Goal: Information Seeking & Learning: Check status

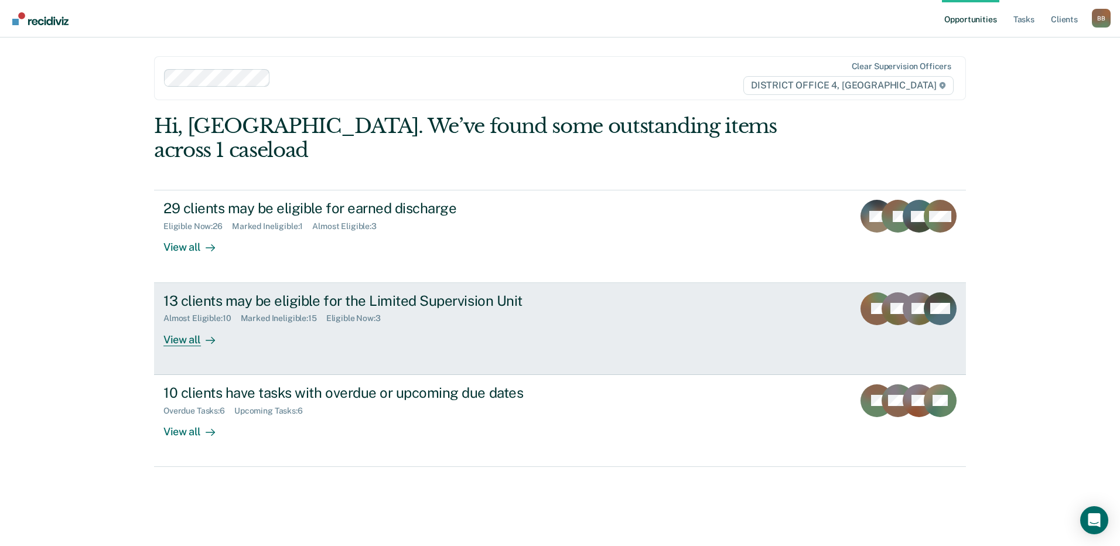
click at [255, 292] on div "13 clients may be eligible for the Limited Supervision Unit" at bounding box center [368, 300] width 411 height 17
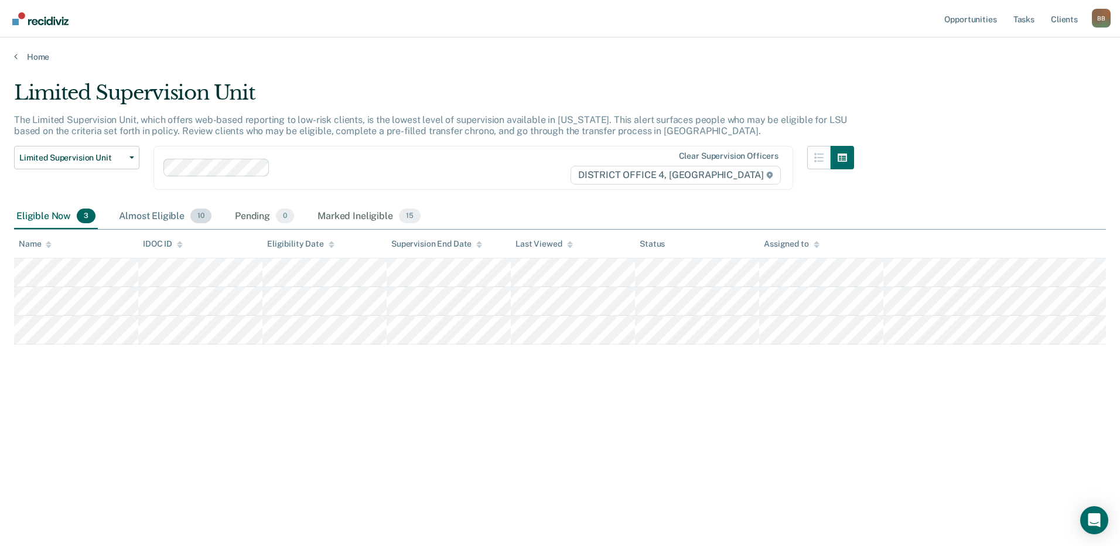
click at [185, 216] on div "Almost Eligible 10" at bounding box center [165, 217] width 97 height 26
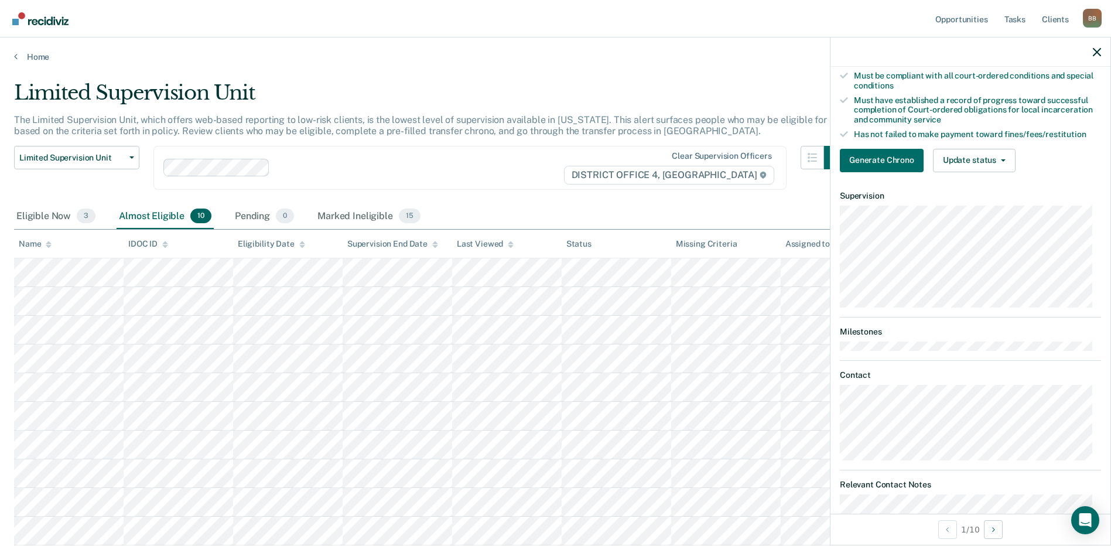
scroll to position [234, 0]
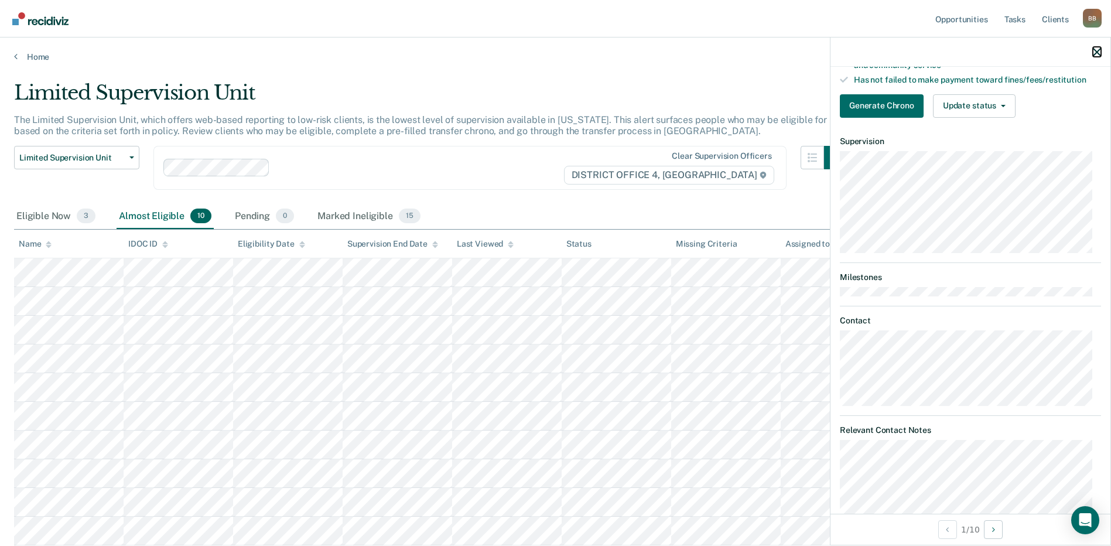
click at [1096, 49] on icon "button" at bounding box center [1097, 52] width 8 height 8
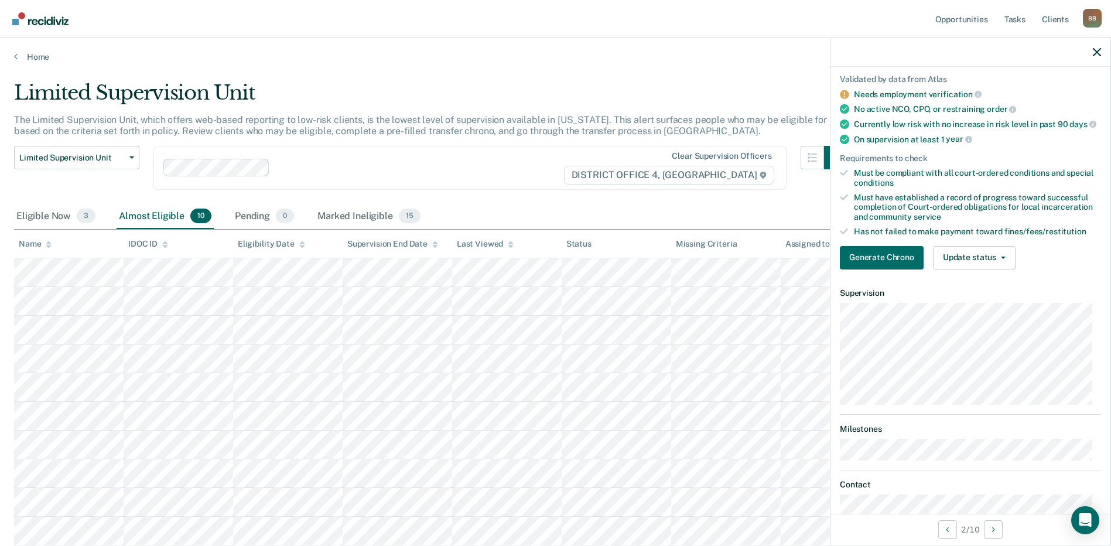
scroll to position [0, 0]
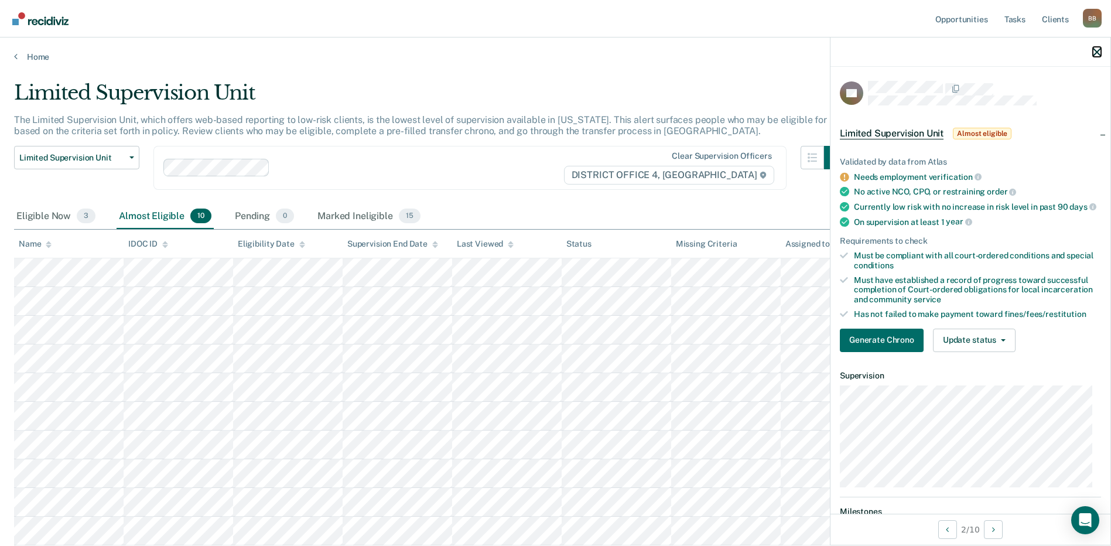
click at [1095, 50] on icon "button" at bounding box center [1097, 52] width 8 height 8
click at [1096, 53] on icon "button" at bounding box center [1097, 52] width 8 height 8
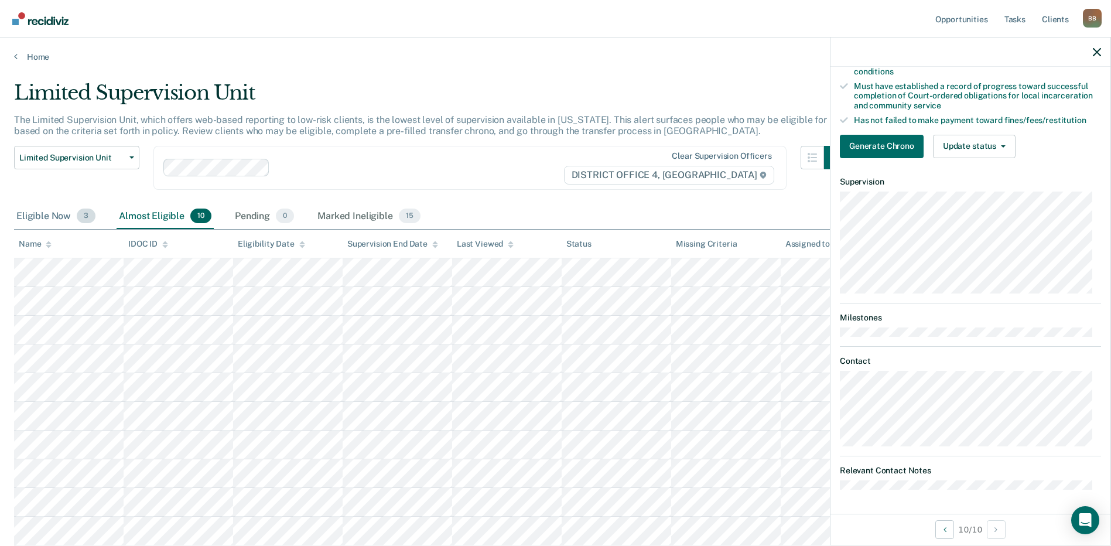
click at [36, 217] on div "Eligible Now 3" at bounding box center [56, 217] width 84 height 26
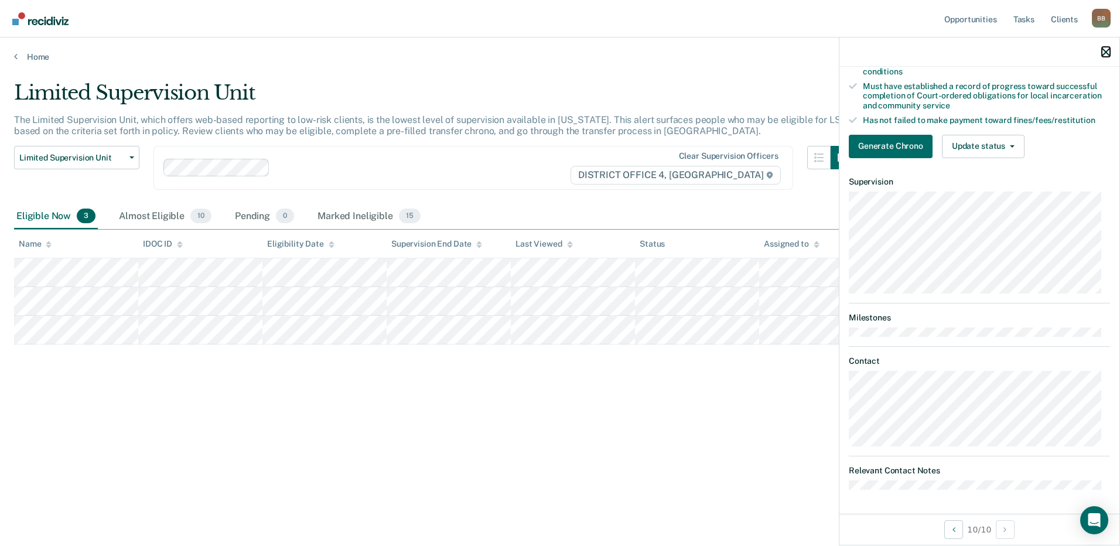
click at [1109, 50] on icon "button" at bounding box center [1106, 52] width 8 height 8
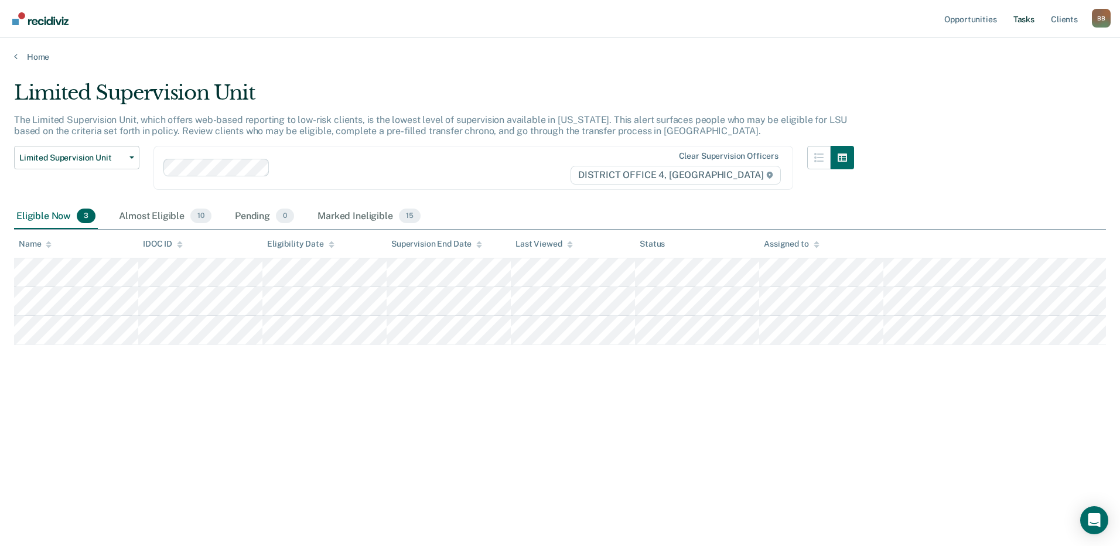
click at [1026, 20] on link "Tasks" at bounding box center [1024, 18] width 26 height 37
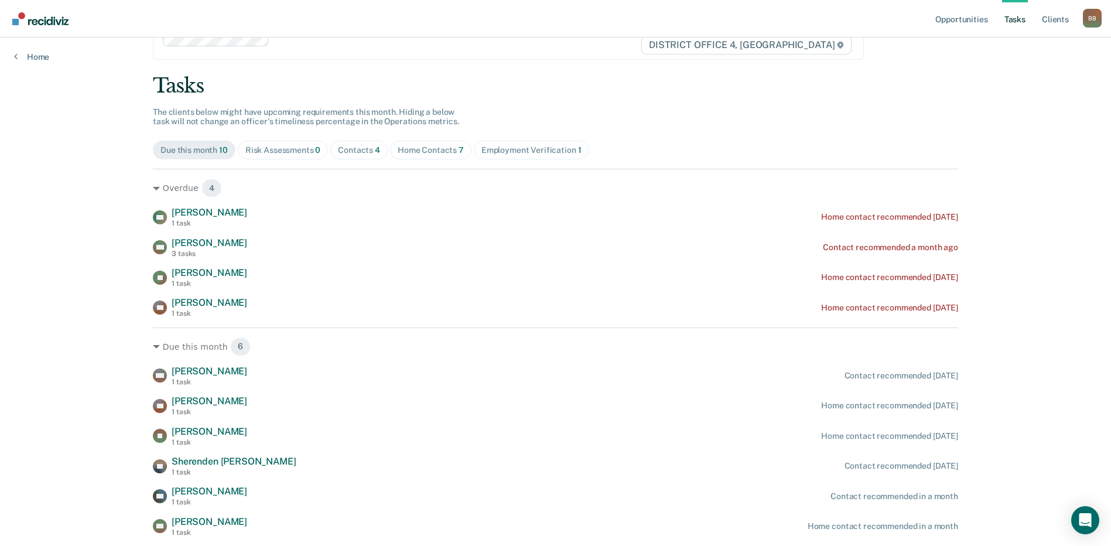
scroll to position [78, 0]
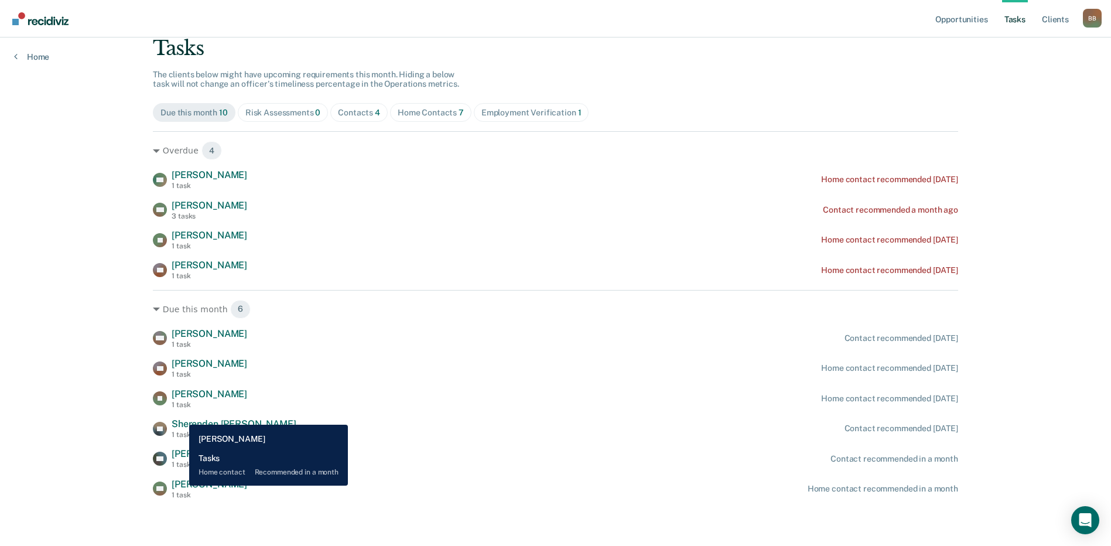
click at [180, 486] on span "[PERSON_NAME]" at bounding box center [210, 484] width 76 height 11
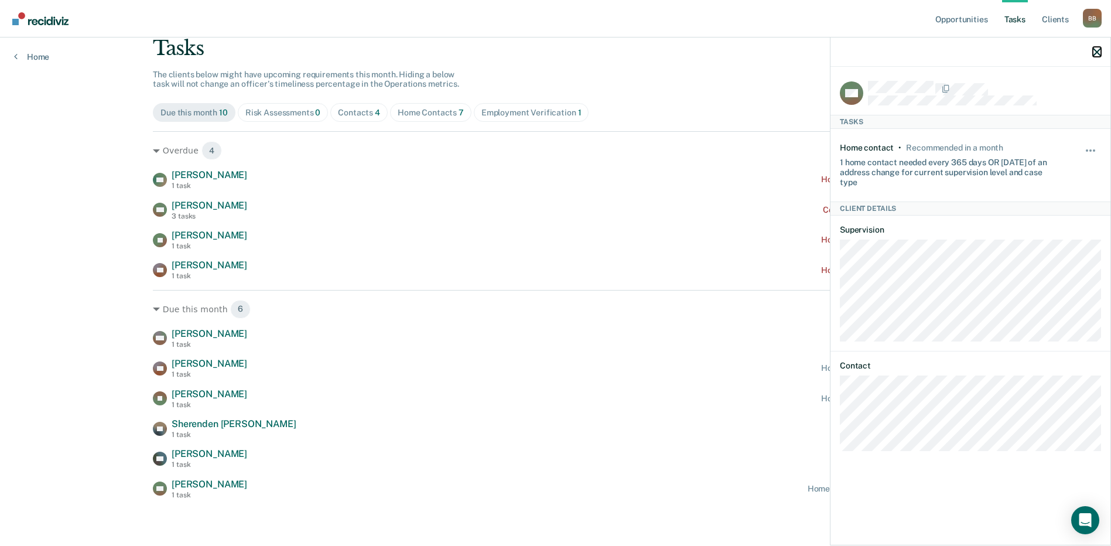
click at [1096, 53] on icon "button" at bounding box center [1097, 52] width 8 height 8
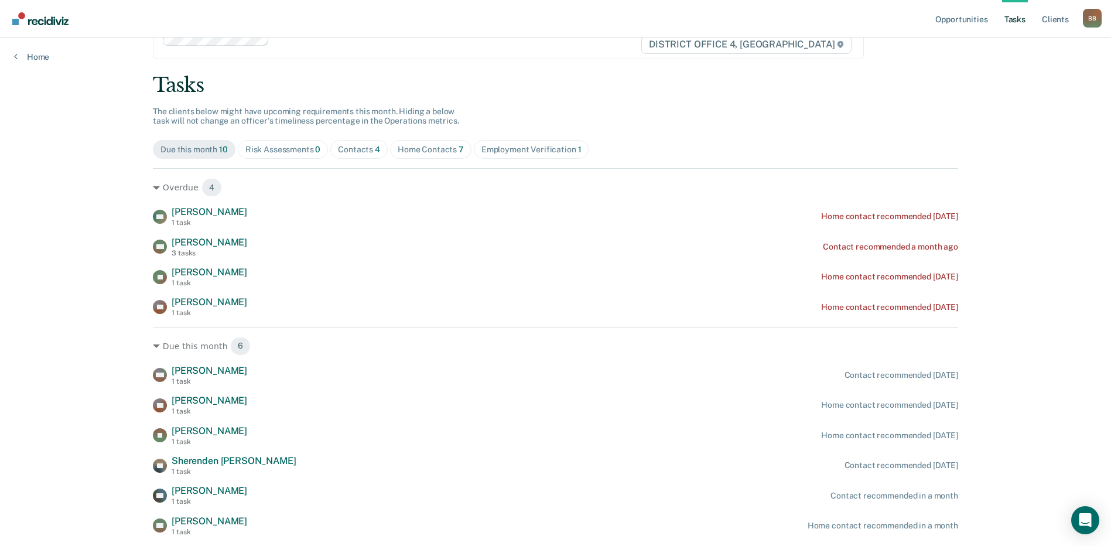
scroll to position [0, 0]
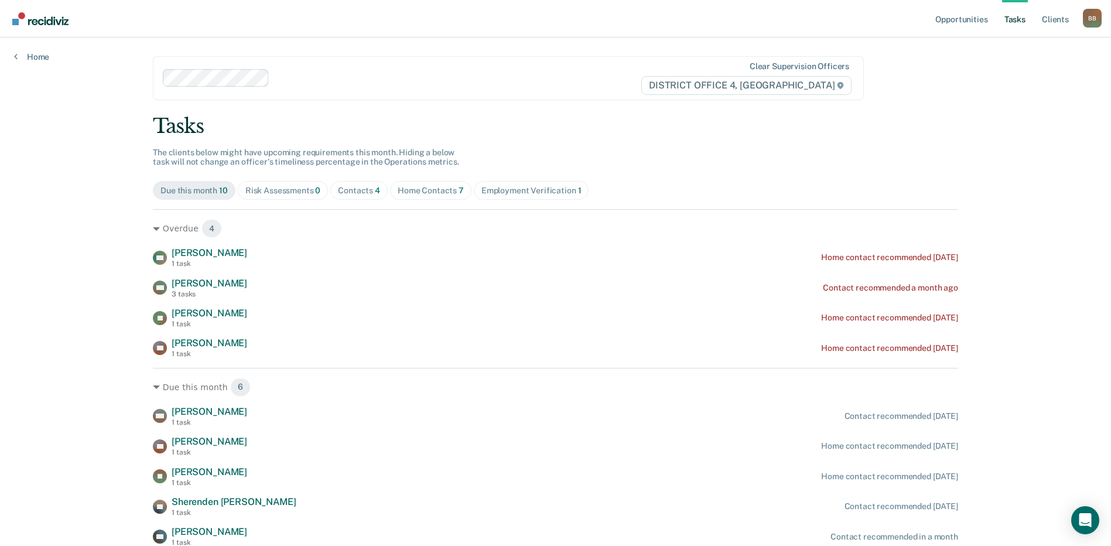
click at [419, 199] on span "Home Contacts 7" at bounding box center [430, 190] width 81 height 19
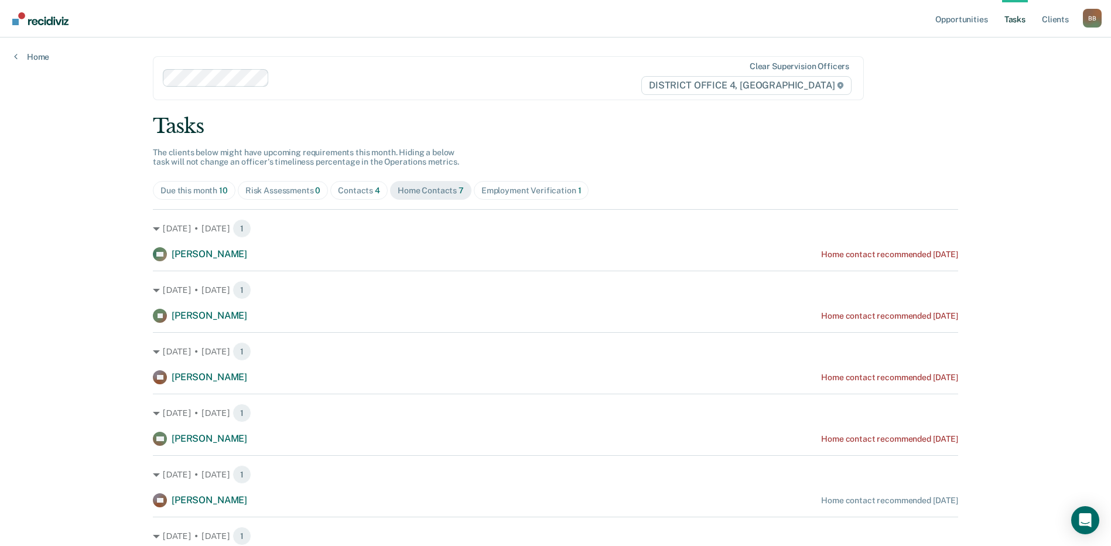
click at [183, 194] on div "Due this month 10" at bounding box center [194, 191] width 67 height 10
